Goal: Check status: Check status

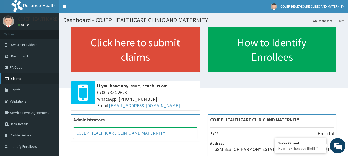
click at [16, 79] on span "Claims" at bounding box center [16, 78] width 10 height 5
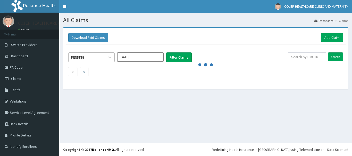
click at [102, 60] on div "PENDING" at bounding box center [86, 57] width 36 height 8
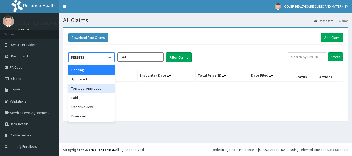
click at [92, 88] on div "Top level Approved" at bounding box center [91, 88] width 46 height 9
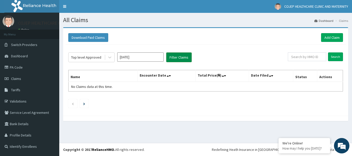
click at [177, 55] on button "Filter Claims" at bounding box center [178, 58] width 25 height 10
click at [93, 63] on div "Top level Approved Sep 2025 Filter Claims Search Name Encounter Date Total Pric…" at bounding box center [206, 79] width 280 height 68
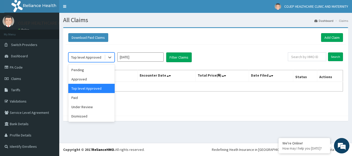
click at [92, 55] on div "Top level Approved" at bounding box center [86, 57] width 36 height 8
click at [90, 79] on div "Approved" at bounding box center [91, 79] width 46 height 9
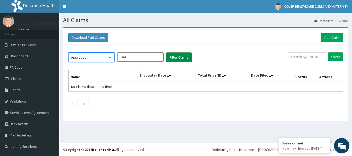
click at [176, 61] on button "Filter Claims" at bounding box center [178, 58] width 25 height 10
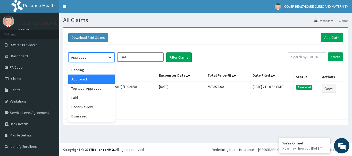
click at [107, 60] on div at bounding box center [109, 57] width 9 height 9
click at [100, 108] on div "Under Review" at bounding box center [91, 106] width 46 height 9
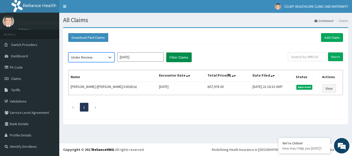
click at [178, 58] on button "Filter Claims" at bounding box center [178, 58] width 25 height 10
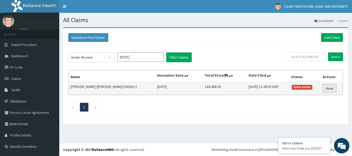
click at [332, 90] on link "View" at bounding box center [329, 88] width 14 height 9
